Goal: Obtain resource: Download file/media

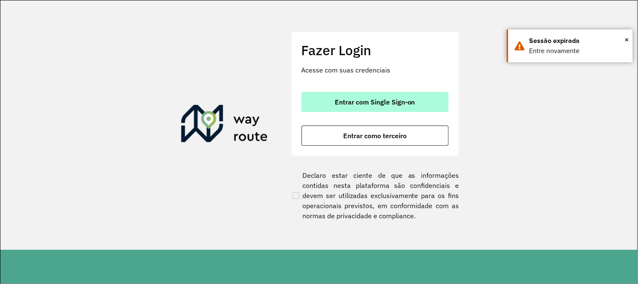
click at [423, 94] on button "Entrar com Single Sign-on" at bounding box center [375, 102] width 147 height 20
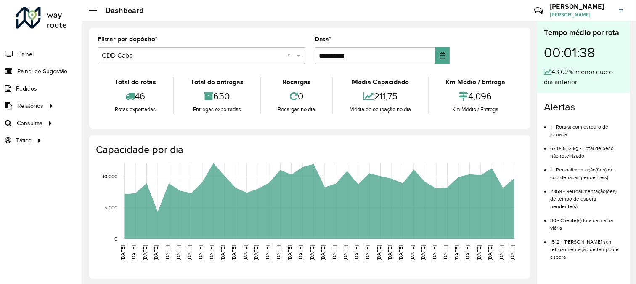
click at [621, 10] on img at bounding box center [621, 10] width 4 height 3
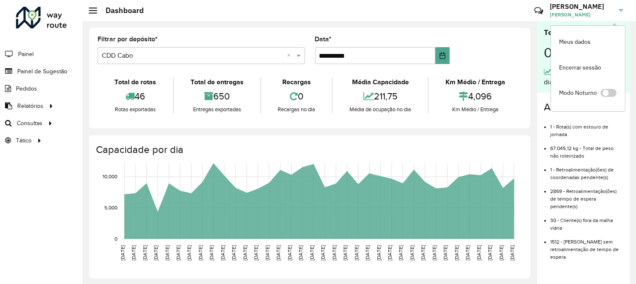
click at [492, 6] on div "Críticas? Dúvidas? Elogios? Sugestões? Entre em contato conosco!" at bounding box center [478, 14] width 88 height 23
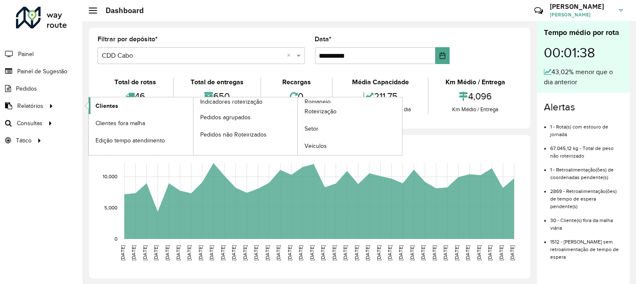
click at [100, 104] on span "Clientes" at bounding box center [107, 105] width 23 height 9
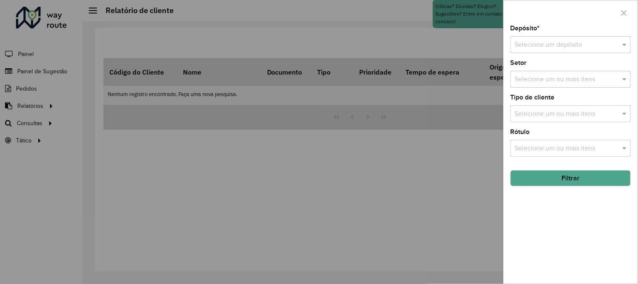
click at [554, 37] on div "Selecione um depósito" at bounding box center [571, 44] width 120 height 17
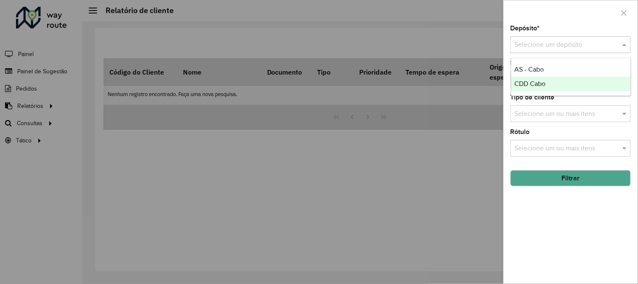
click at [533, 80] on span "CDD Cabo" at bounding box center [530, 83] width 31 height 7
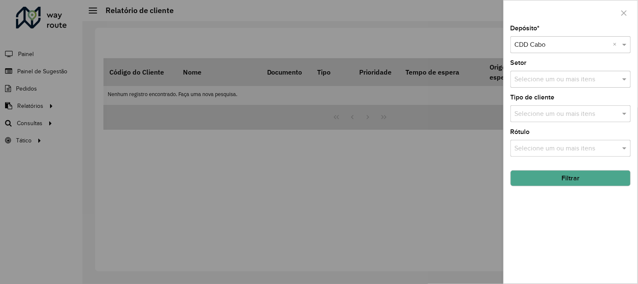
click at [571, 178] on button "Filtrar" at bounding box center [571, 178] width 120 height 16
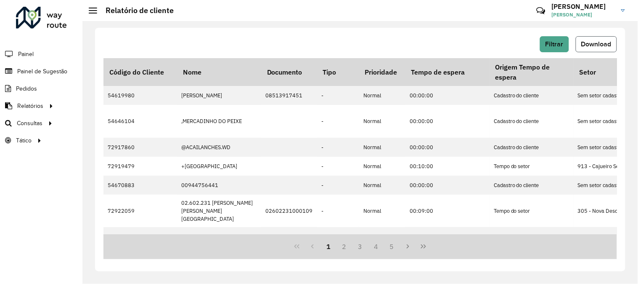
click at [588, 43] on span "Download" at bounding box center [597, 43] width 30 height 7
